Goal: Task Accomplishment & Management: Use online tool/utility

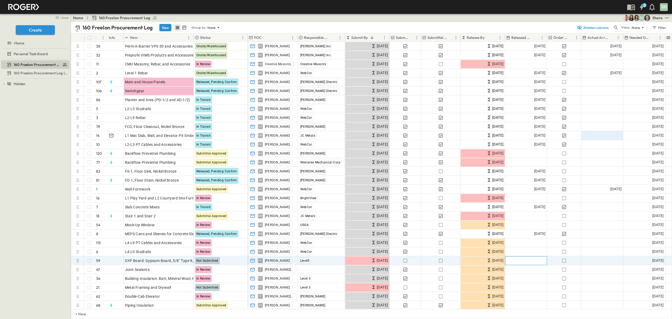
click at [529, 262] on div "Add Date" at bounding box center [525, 260] width 41 height 8
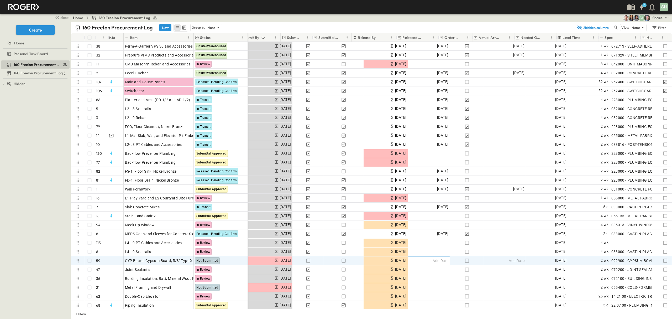
scroll to position [0, 109]
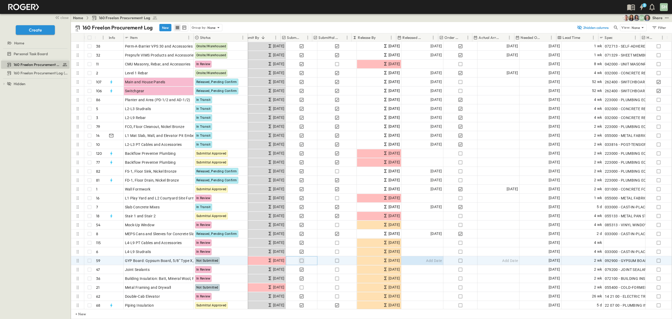
click at [299, 260] on icon "button" at bounding box center [301, 260] width 5 height 5
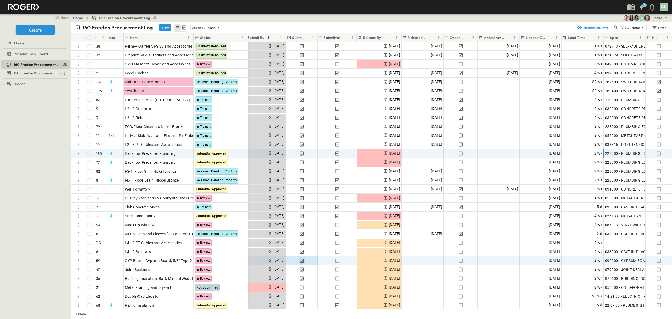
click at [585, 150] on div "2 wk" at bounding box center [582, 153] width 41 height 8
type input "*"
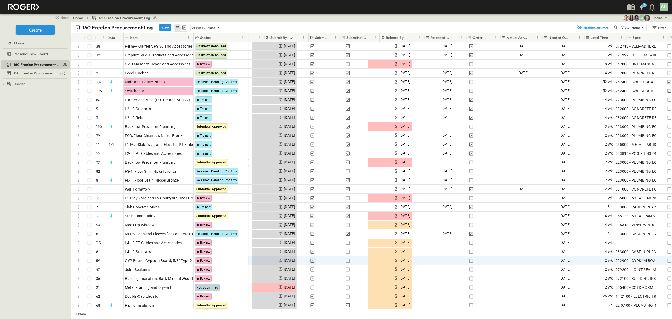
scroll to position [0, 109]
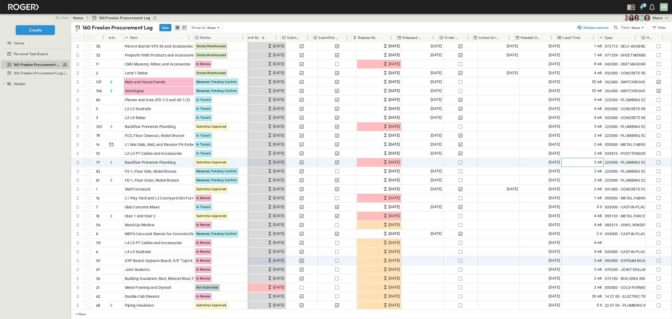
click at [583, 163] on div "2 wk" at bounding box center [582, 162] width 41 height 8
type input "**"
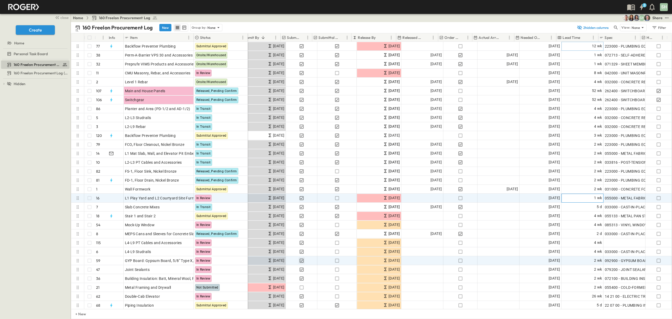
click at [578, 197] on div "1 wk" at bounding box center [582, 198] width 41 height 8
type input "*"
type input "**"
click at [44, 160] on div "160 Freelon Procurement Log 160 Freelon Procurement Log (Copy) To pick up a dra…" at bounding box center [35, 188] width 71 height 259
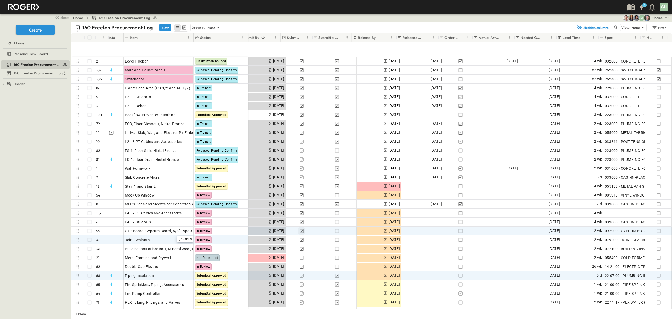
scroll to position [70, 109]
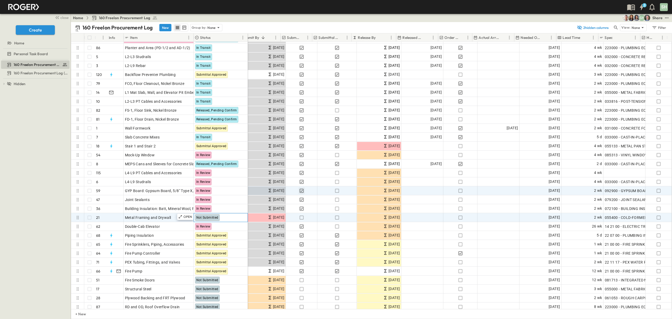
click at [225, 218] on div "Not Submitted" at bounding box center [221, 217] width 54 height 8
